Goal: Transaction & Acquisition: Register for event/course

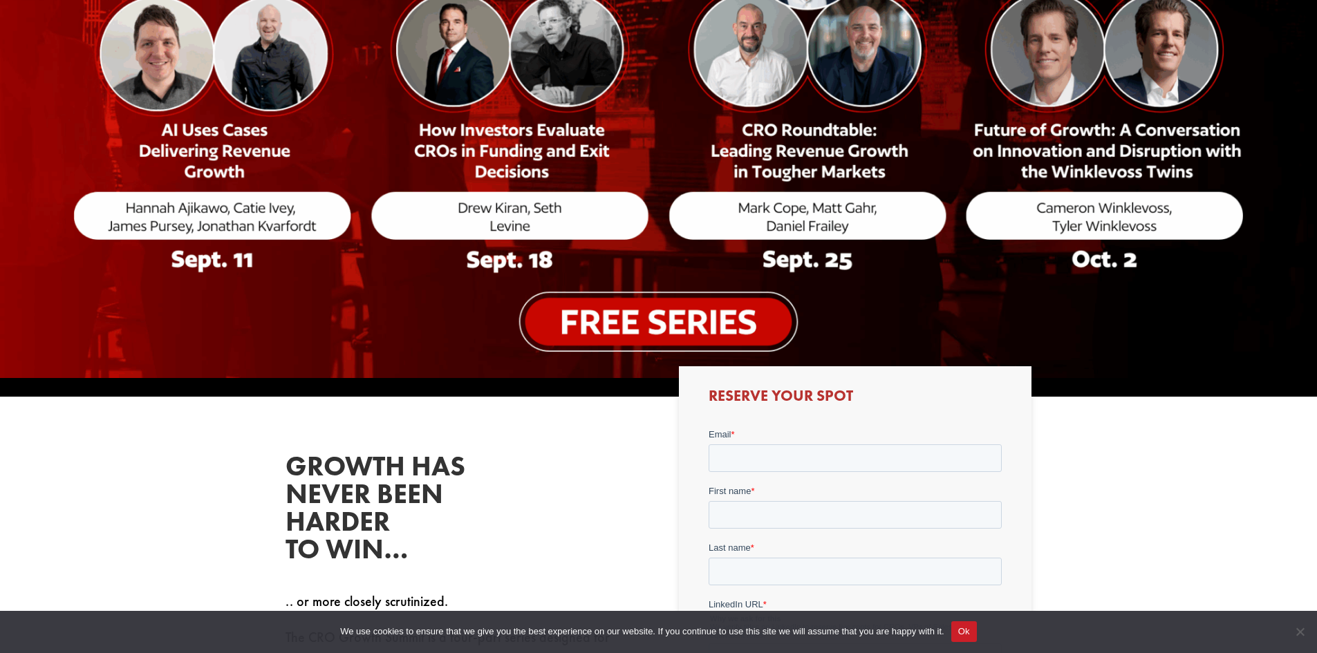
scroll to position [415, 0]
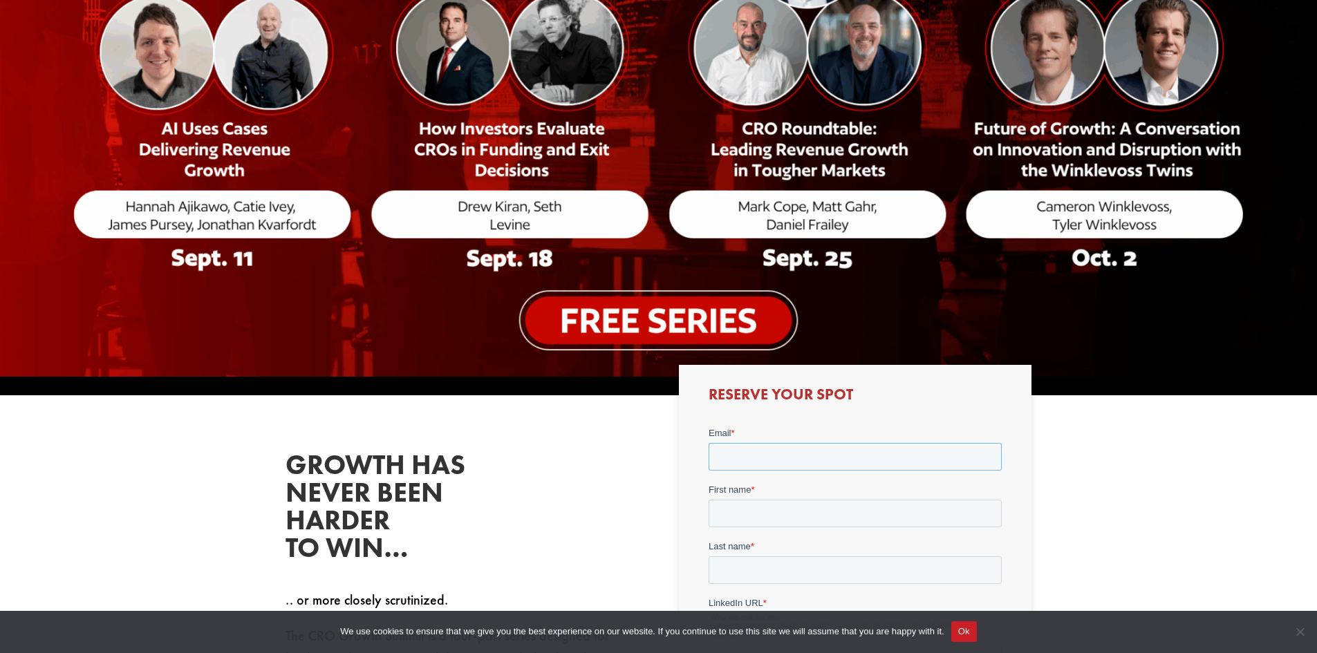
click at [763, 457] on input "Email *" at bounding box center [855, 457] width 293 height 28
type input "[EMAIL_ADDRESS][PERSON_NAME][DOMAIN_NAME]"
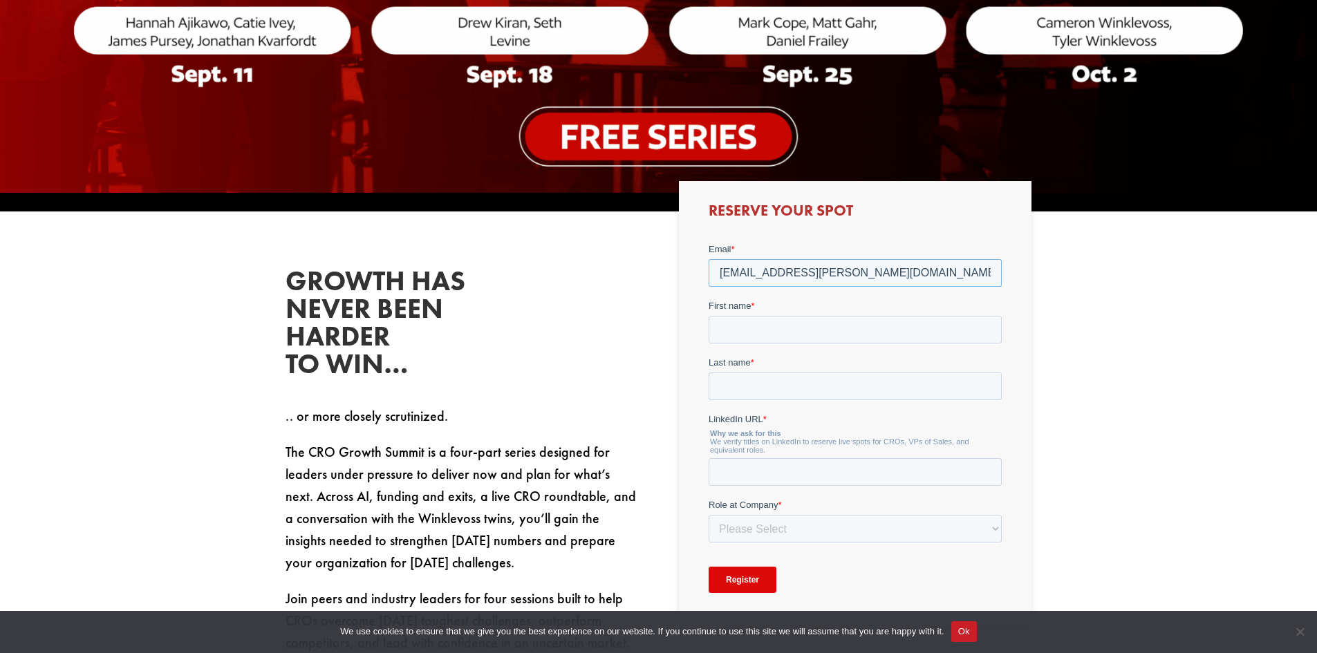
scroll to position [622, 0]
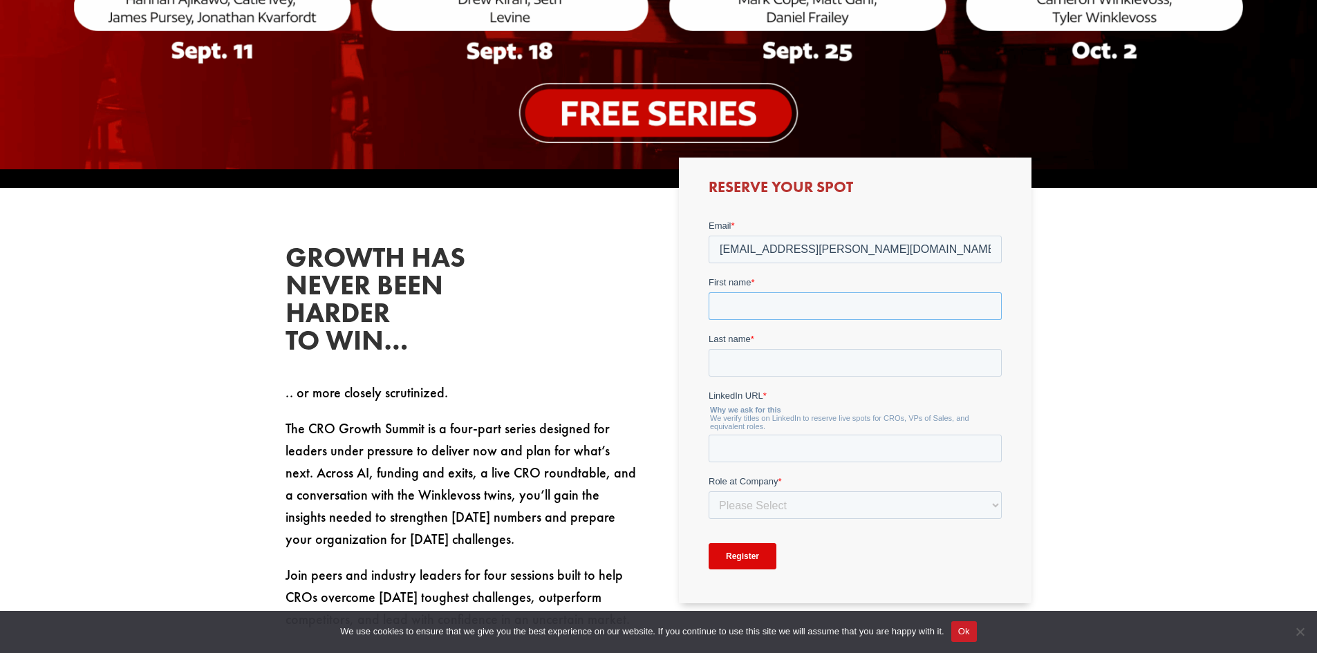
click at [729, 304] on input "First name *" at bounding box center [855, 306] width 293 height 28
type input "Ed"
click at [727, 364] on input "Last name *" at bounding box center [855, 363] width 293 height 28
type input "[PERSON_NAME]"
click at [734, 449] on input "LinkedIn URL *" at bounding box center [855, 448] width 293 height 28
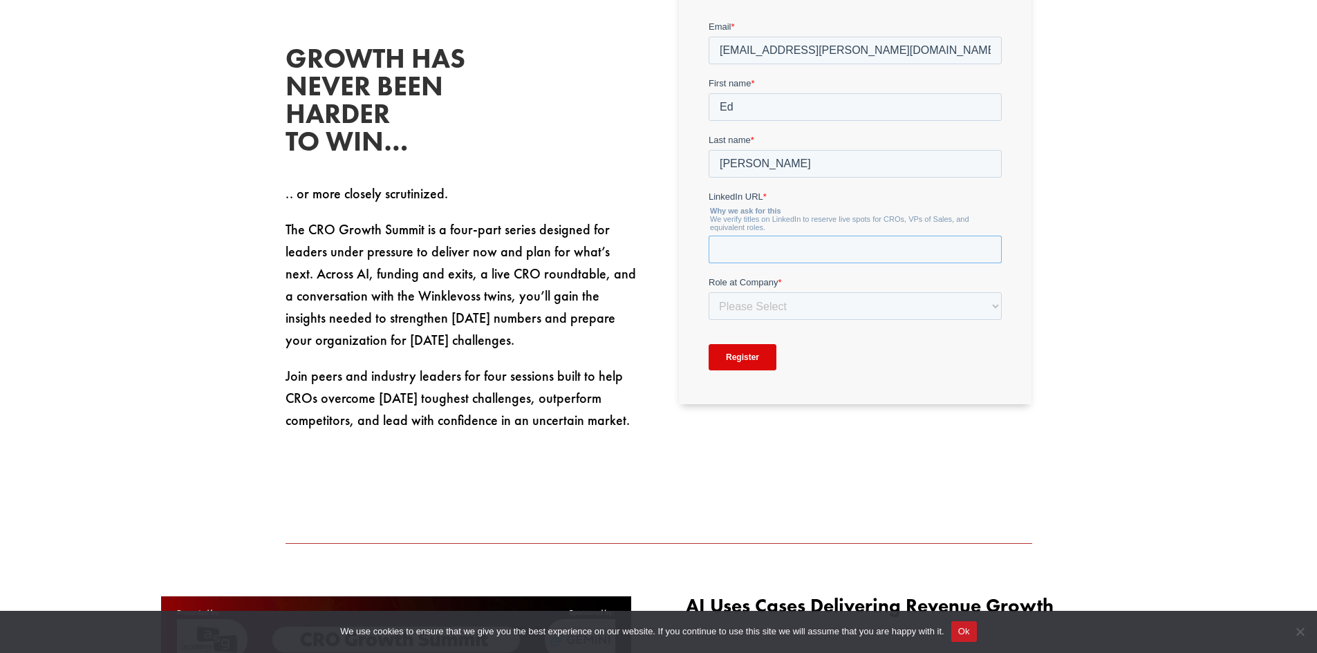
scroll to position [830, 0]
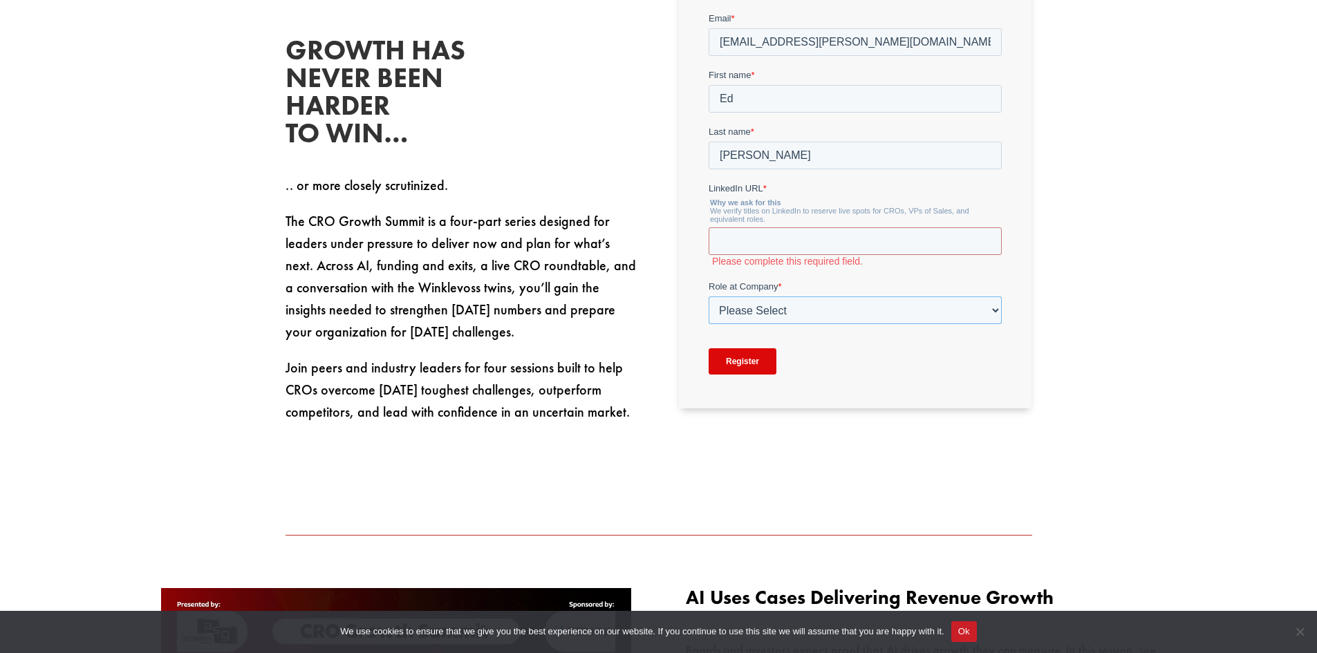
click at [994, 294] on div "Role at Company * Please Select C-Level (CRO, CSO, etc) Senior Leadership (VP o…" at bounding box center [855, 301] width 293 height 44
select select "Senior Leadership (VP of Sales, VP of Enablement, etc)"
click at [709, 296] on select "Please Select C-Level (CRO, CSO, etc) Senior Leadership (VP of Sales, VP of Ena…" at bounding box center [855, 310] width 293 height 28
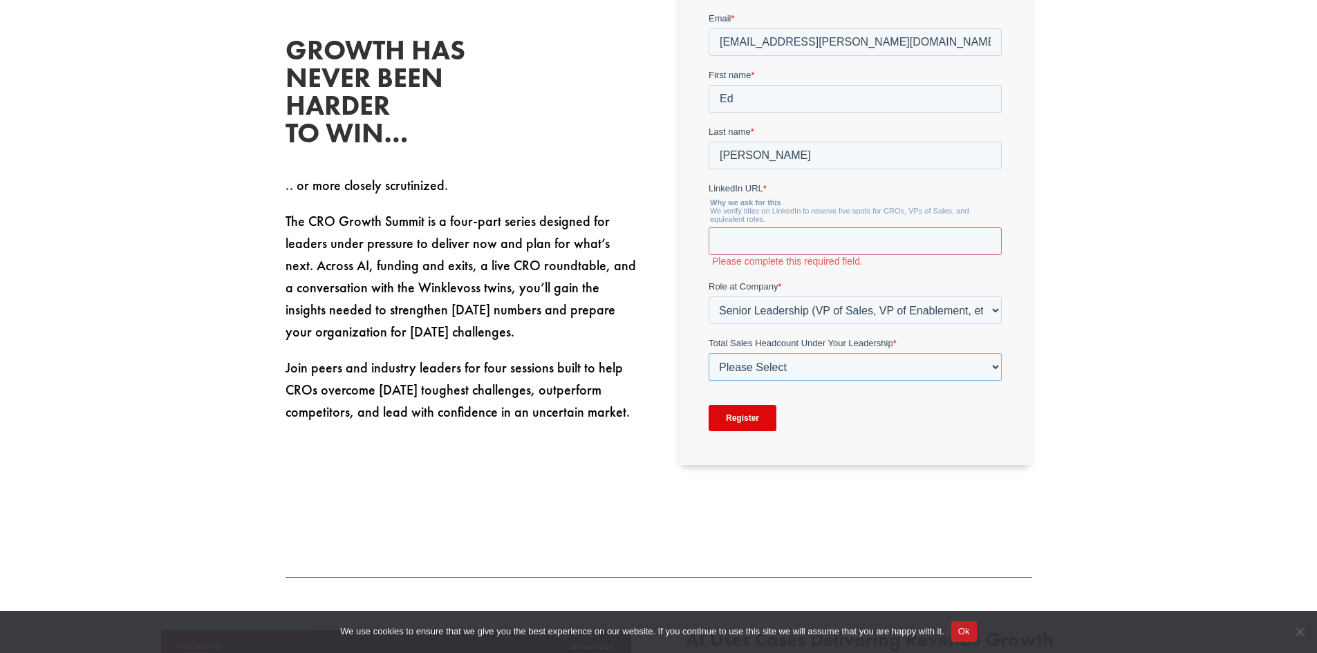
click at [798, 372] on select "Please Select Just Me 1-9 [PHONE_NUMBER] [PHONE_NUMBER]+" at bounding box center [855, 367] width 293 height 28
select select "20-49"
click at [709, 353] on select "Please Select Just Me 1-9 [PHONE_NUMBER] [PHONE_NUMBER]+" at bounding box center [855, 367] width 293 height 28
click at [732, 240] on input "LinkedIn URL *" at bounding box center [855, 241] width 293 height 28
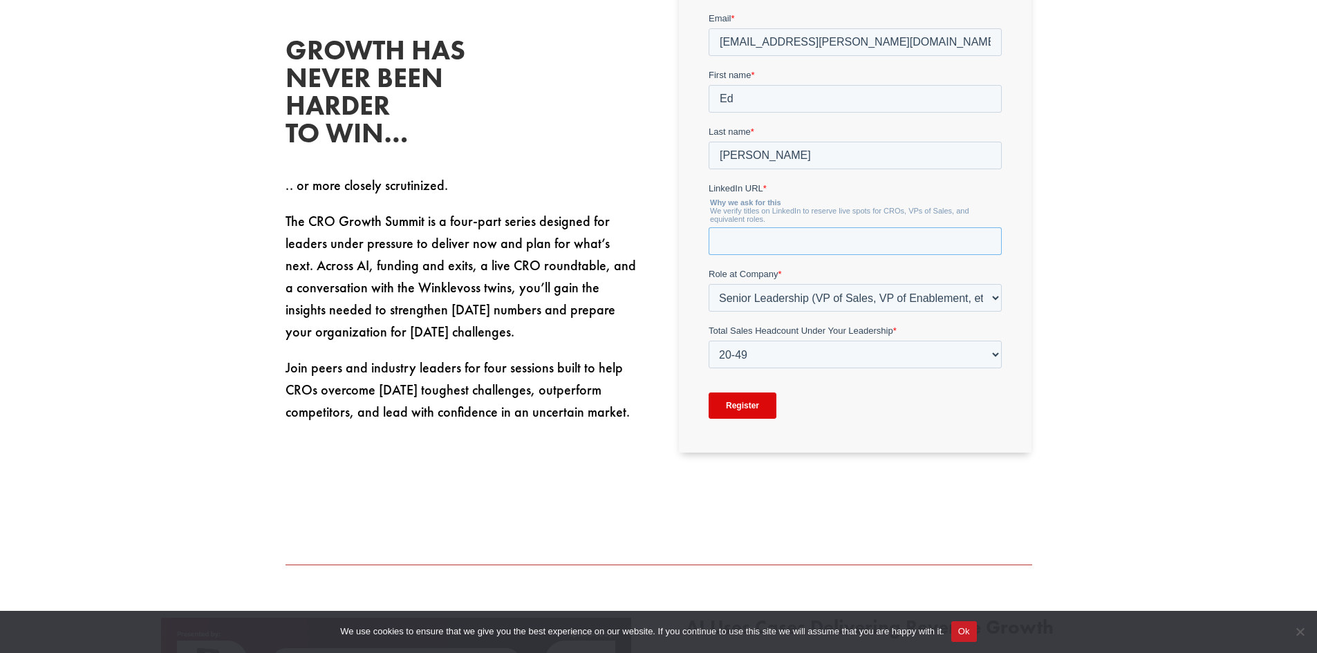
paste input "[URL][DOMAIN_NAME]"
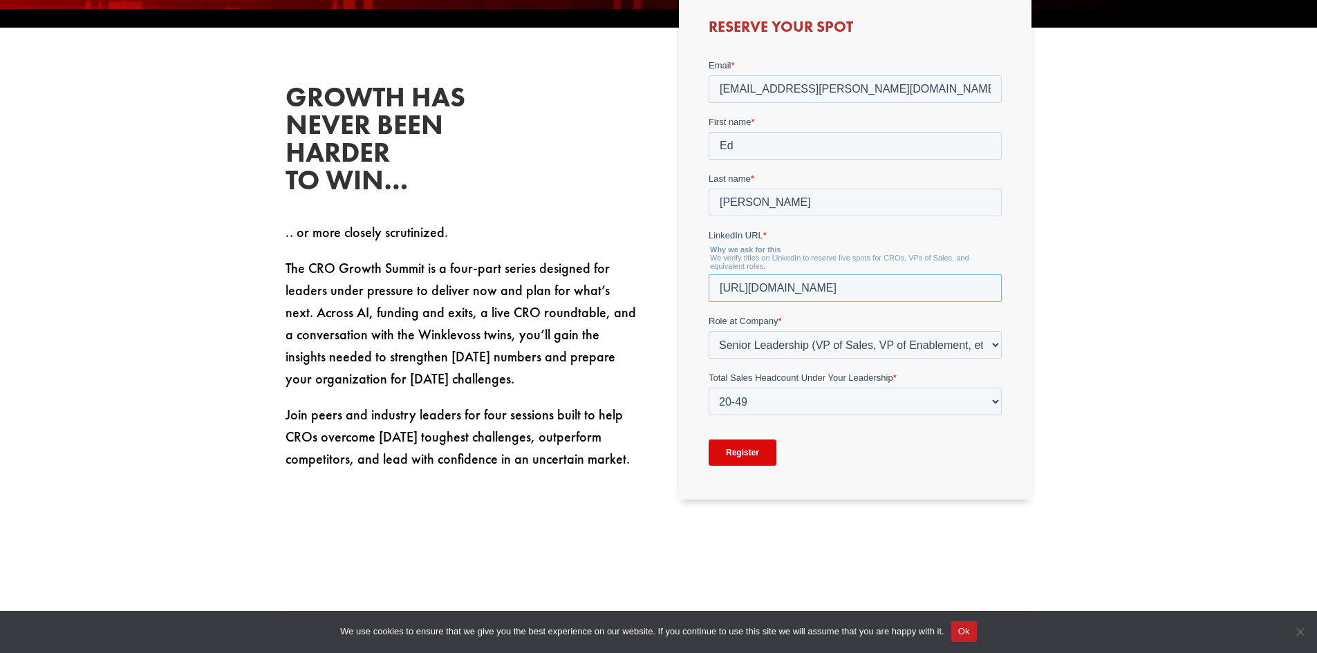
scroll to position [691, 0]
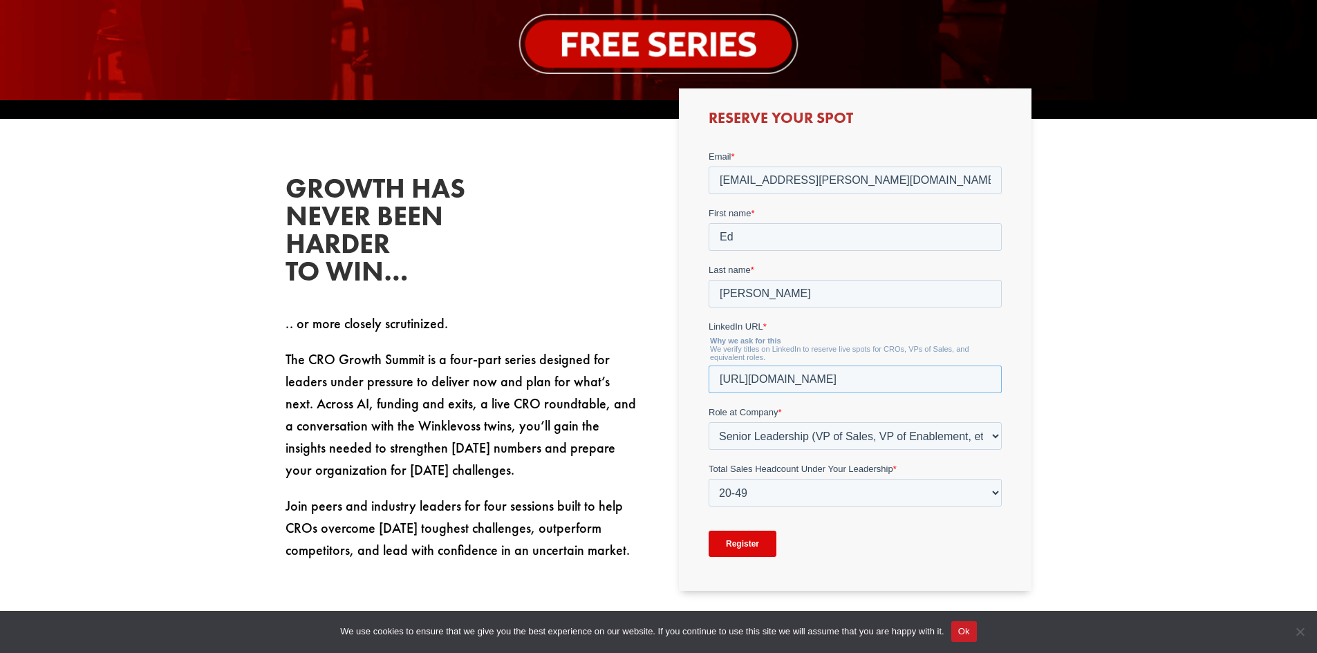
type input "[URL][DOMAIN_NAME]"
click at [750, 546] on input "Register" at bounding box center [743, 543] width 68 height 26
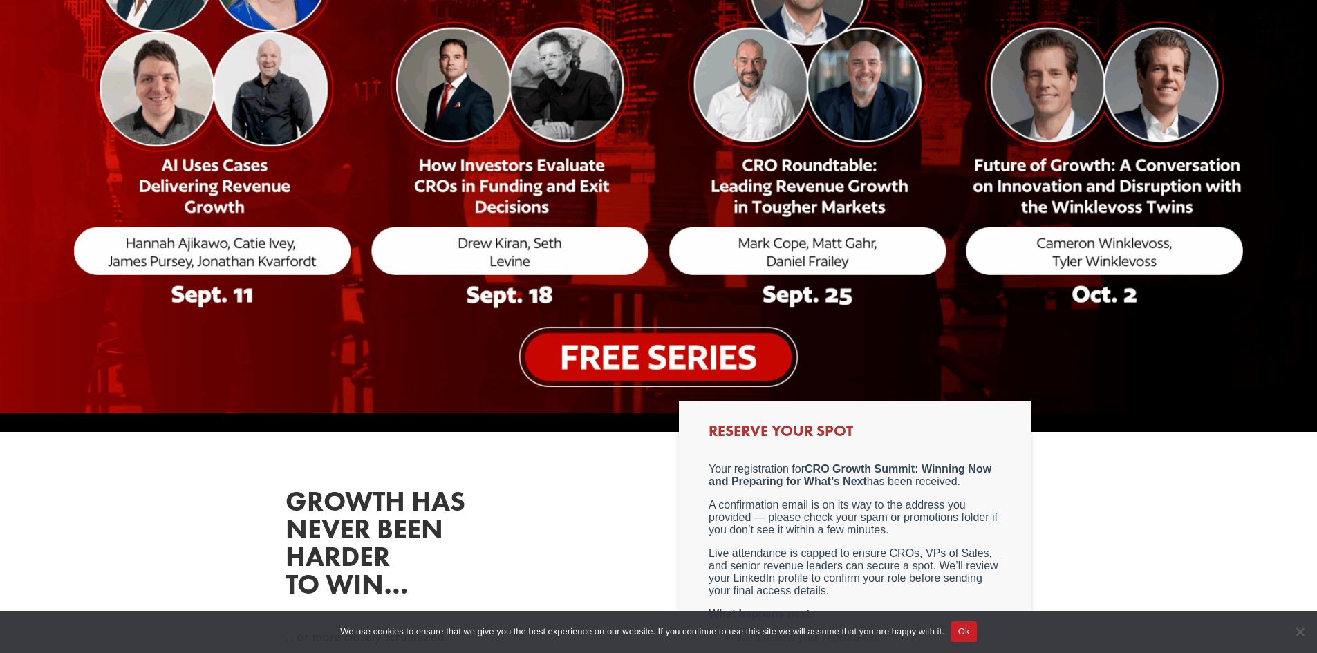
scroll to position [346, 0]
